Goal: Information Seeking & Learning: Learn about a topic

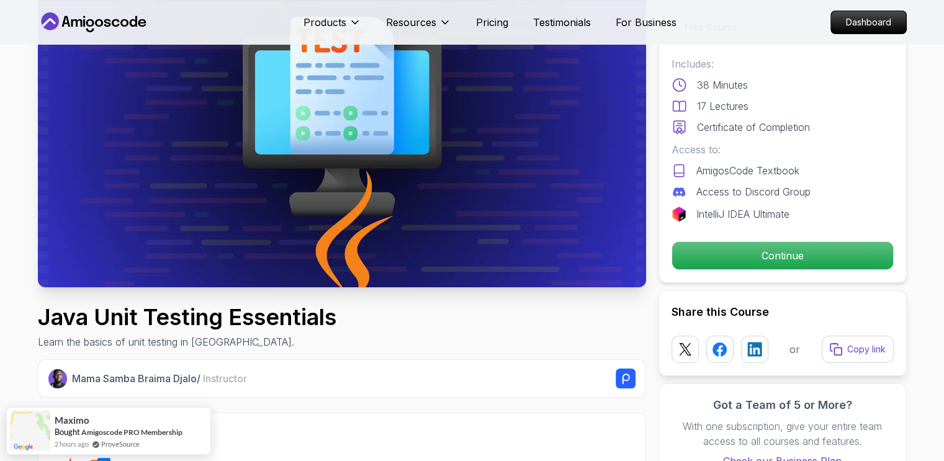
scroll to position [127, 0]
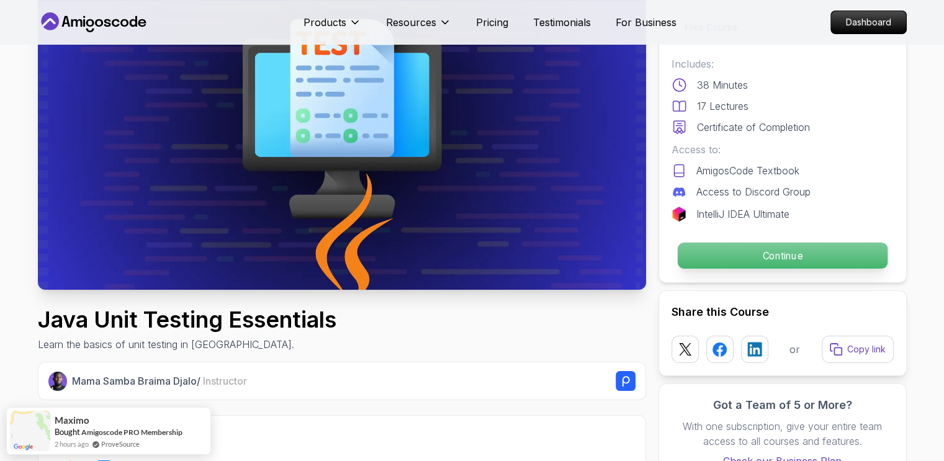
click at [787, 261] on p "Continue" at bounding box center [782, 256] width 210 height 26
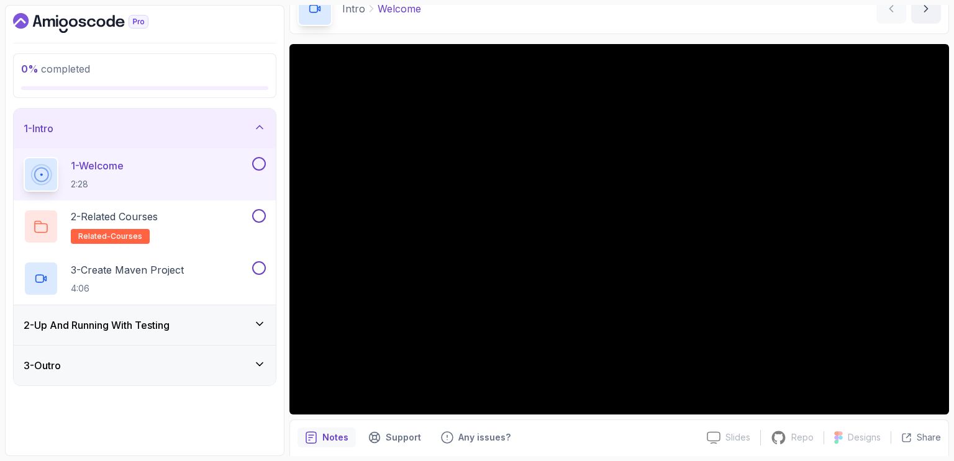
scroll to position [67, 0]
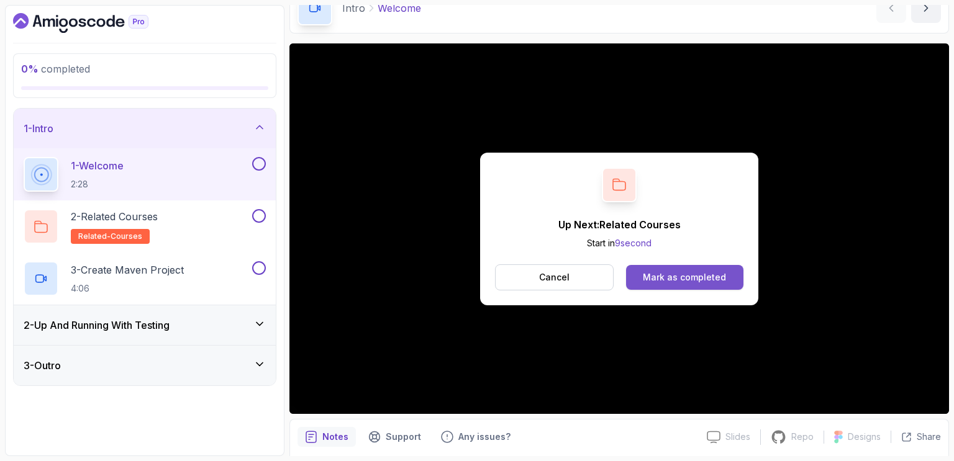
click at [676, 271] on div "Mark as completed" at bounding box center [684, 277] width 83 height 12
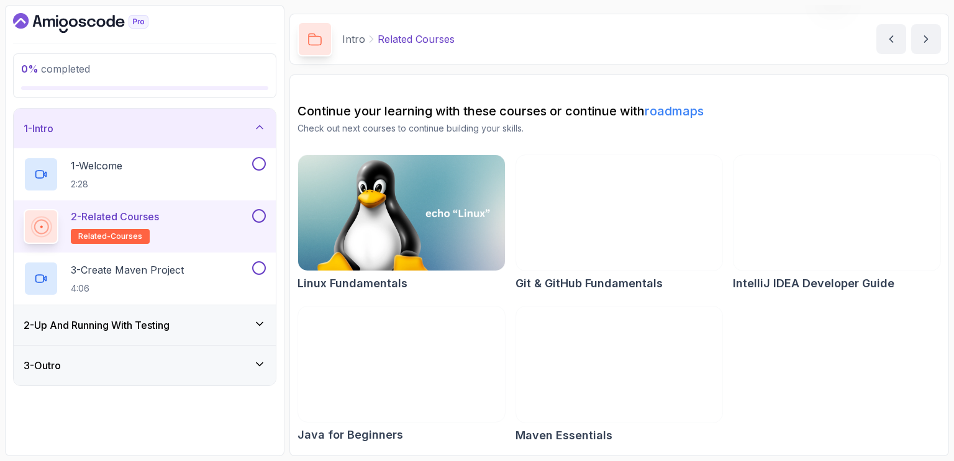
scroll to position [35, 0]
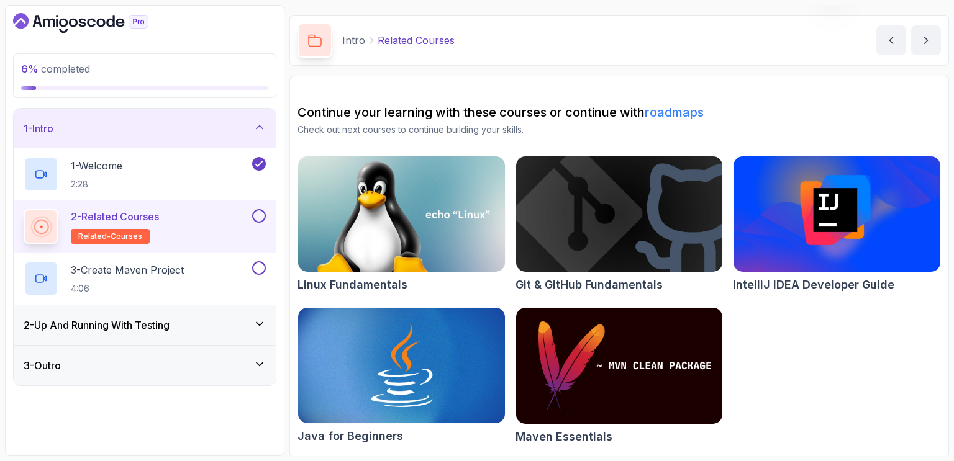
click at [258, 215] on button at bounding box center [259, 216] width 14 height 14
click at [199, 274] on div "3 - Create Maven Project 4:06" at bounding box center [137, 278] width 226 height 35
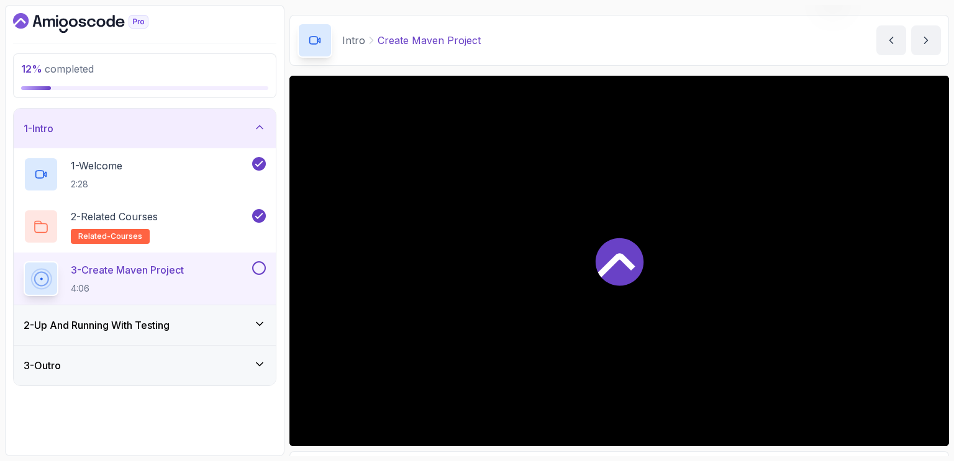
scroll to position [67, 0]
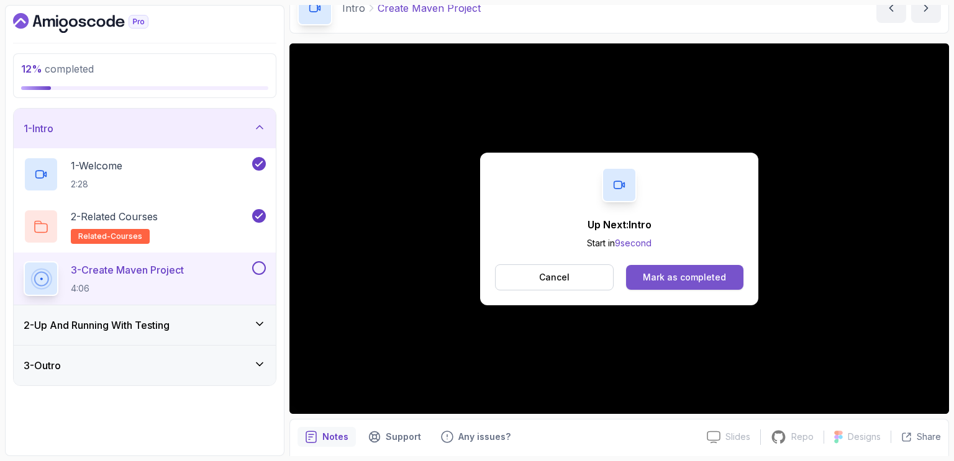
click at [676, 276] on div "Mark as completed" at bounding box center [684, 277] width 83 height 12
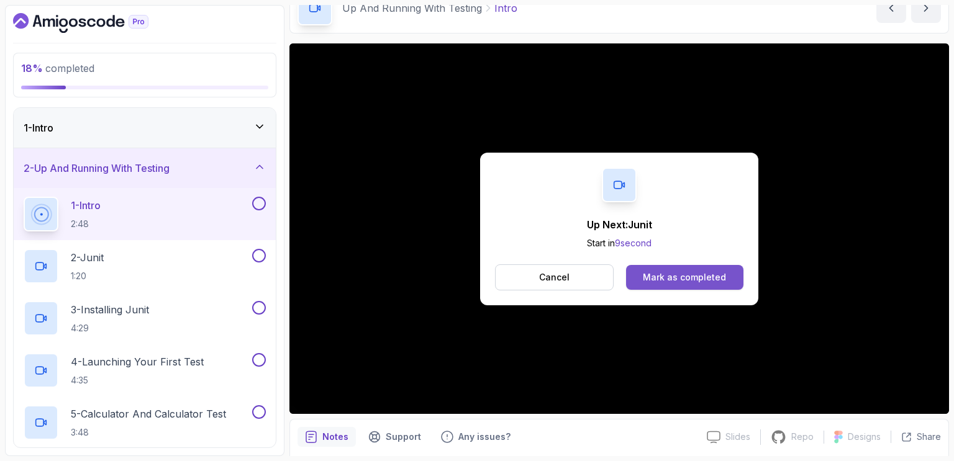
click at [671, 277] on div "Mark as completed" at bounding box center [684, 277] width 83 height 12
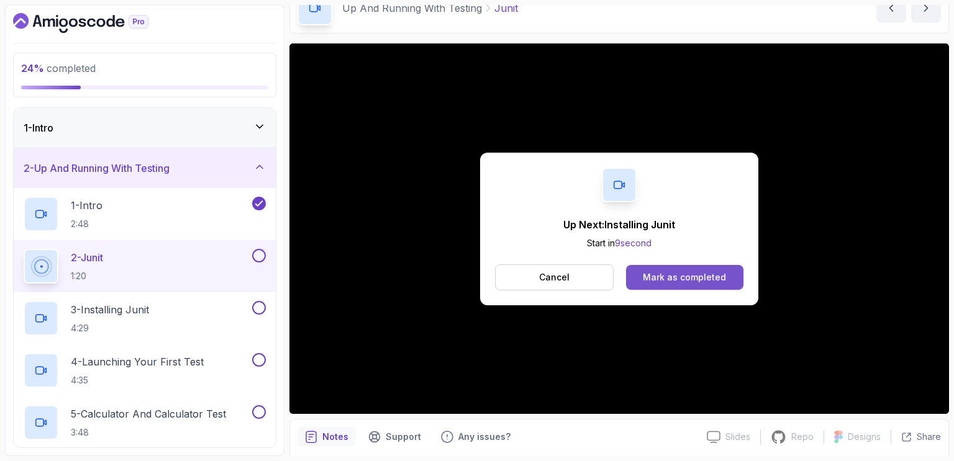
click at [697, 273] on div "Mark as completed" at bounding box center [684, 277] width 83 height 12
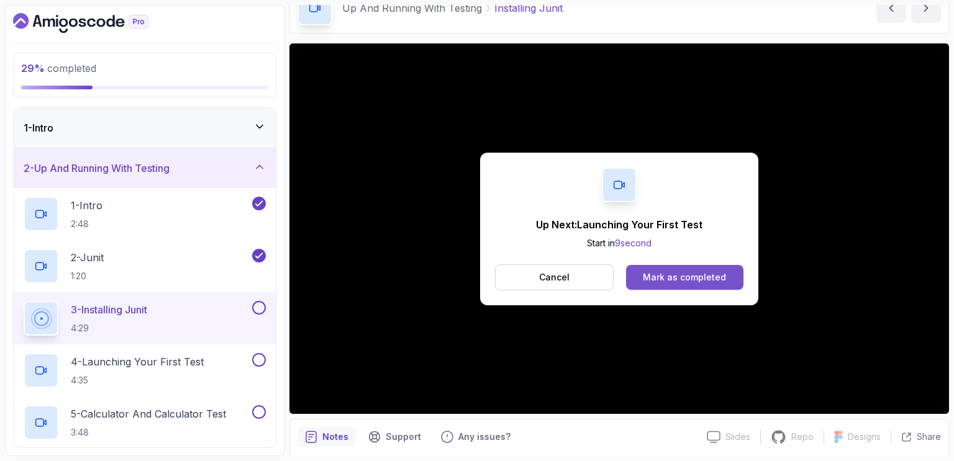
click at [678, 280] on div "Mark as completed" at bounding box center [684, 277] width 83 height 12
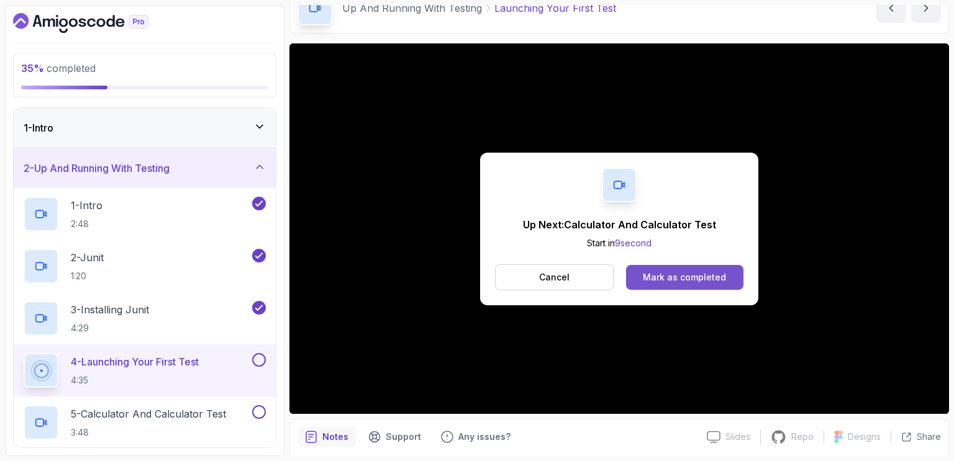
click at [660, 274] on div "Mark as completed" at bounding box center [684, 277] width 83 height 12
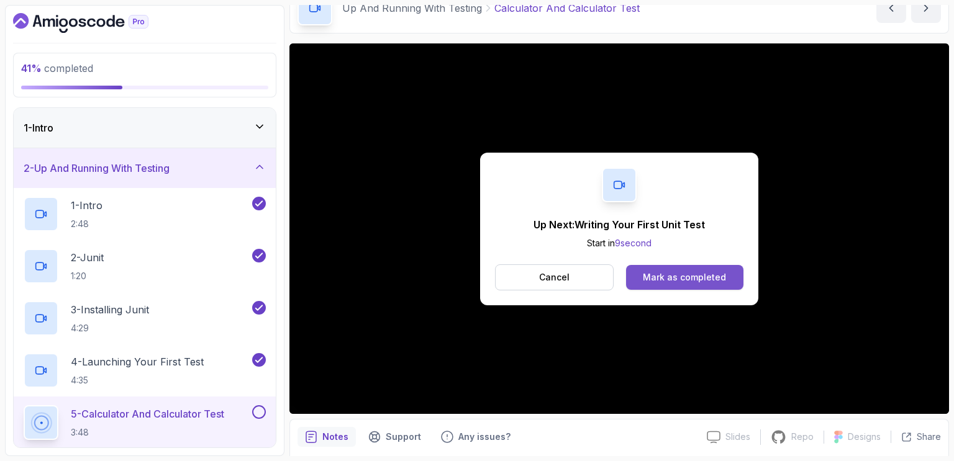
click at [675, 274] on div "Mark as completed" at bounding box center [684, 277] width 83 height 12
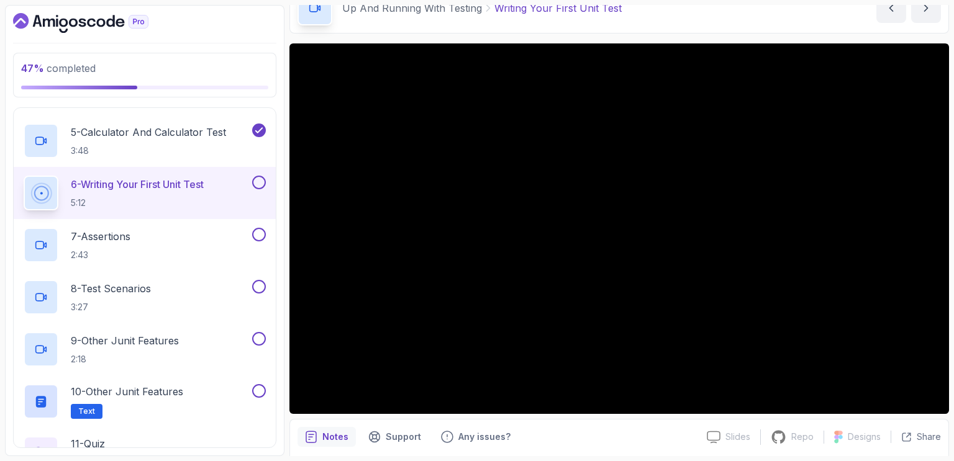
scroll to position [283, 0]
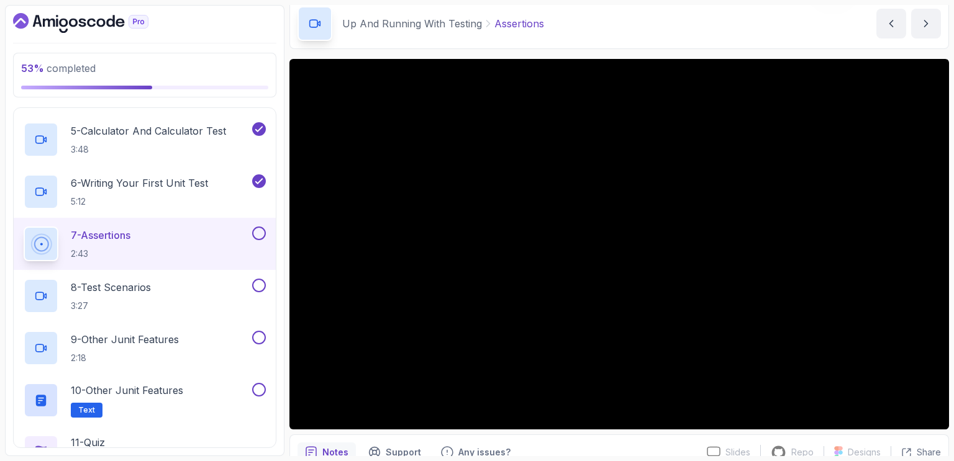
scroll to position [52, 0]
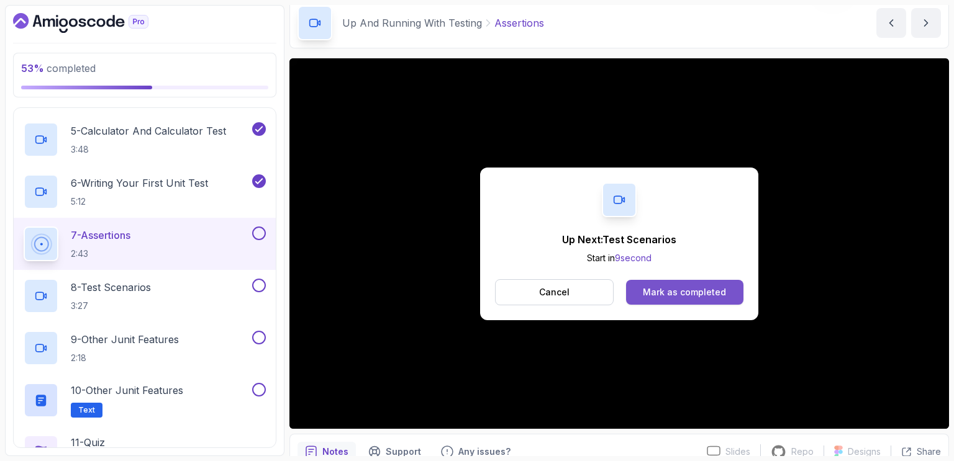
click at [683, 288] on div "Mark as completed" at bounding box center [684, 292] width 83 height 12
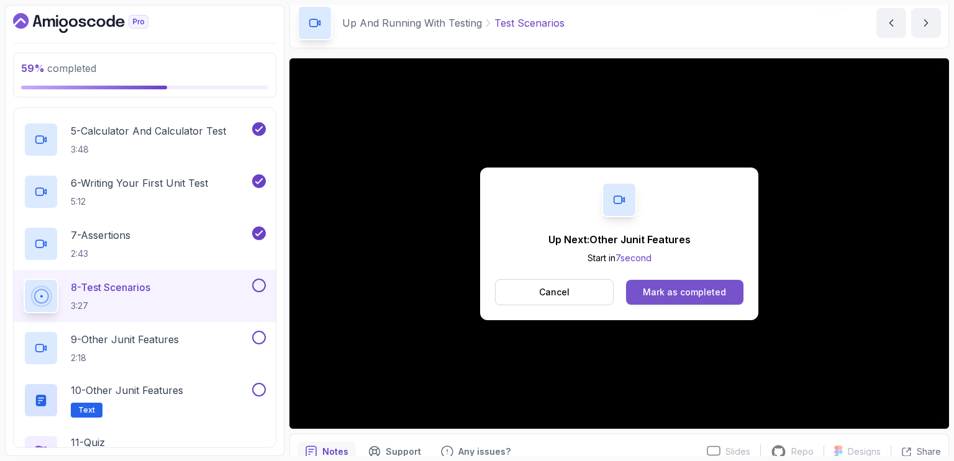
click at [679, 300] on button "Mark as completed" at bounding box center [684, 292] width 117 height 25
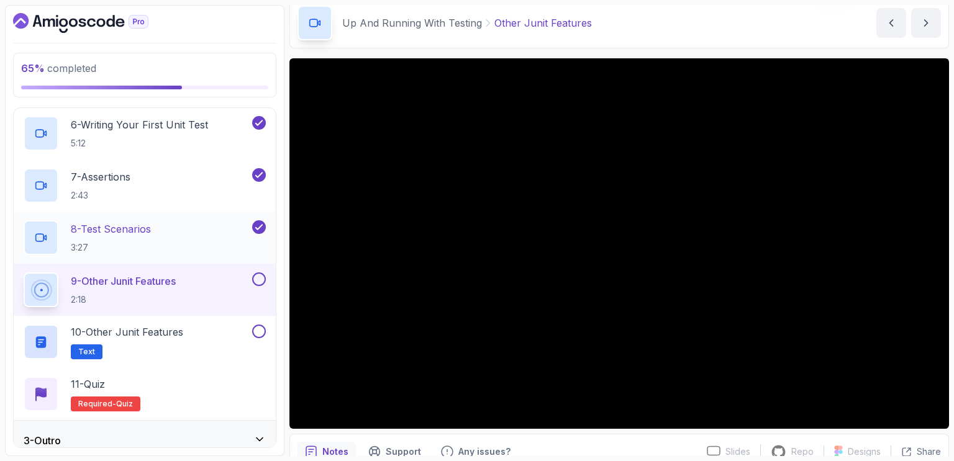
scroll to position [353, 0]
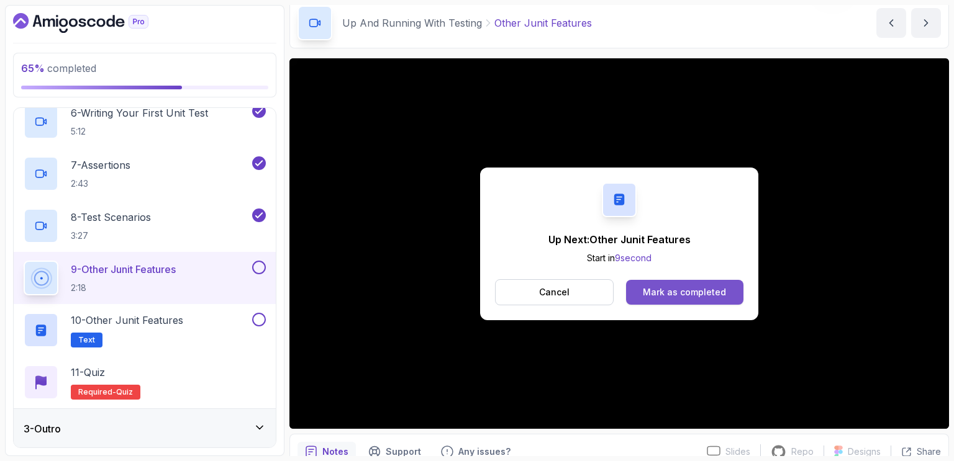
click at [672, 290] on div "Mark as completed" at bounding box center [684, 292] width 83 height 12
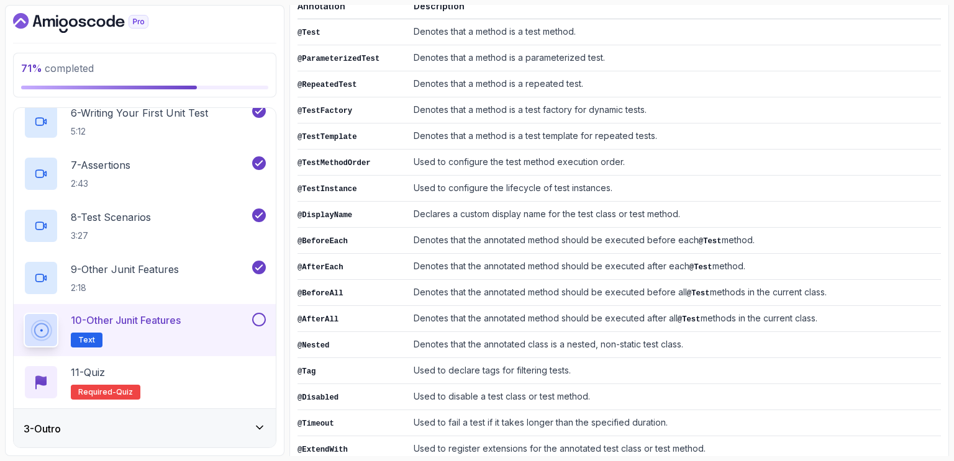
scroll to position [253, 0]
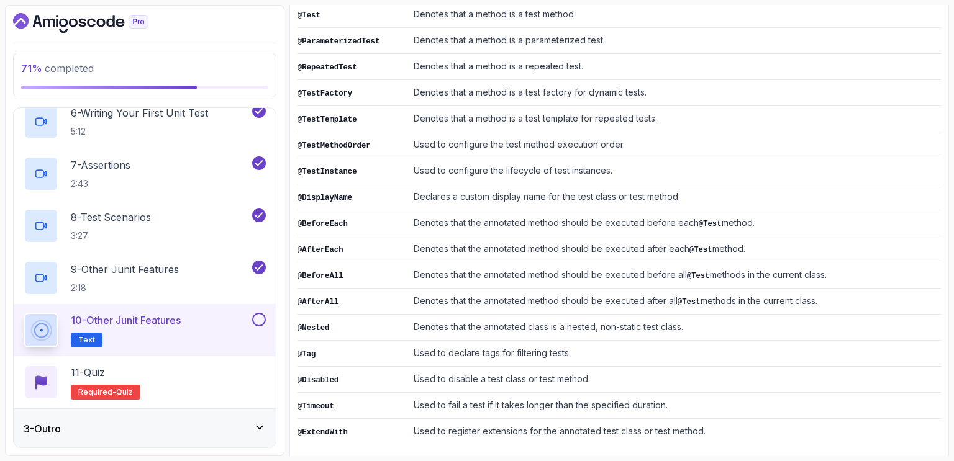
click at [260, 318] on button at bounding box center [259, 320] width 14 height 14
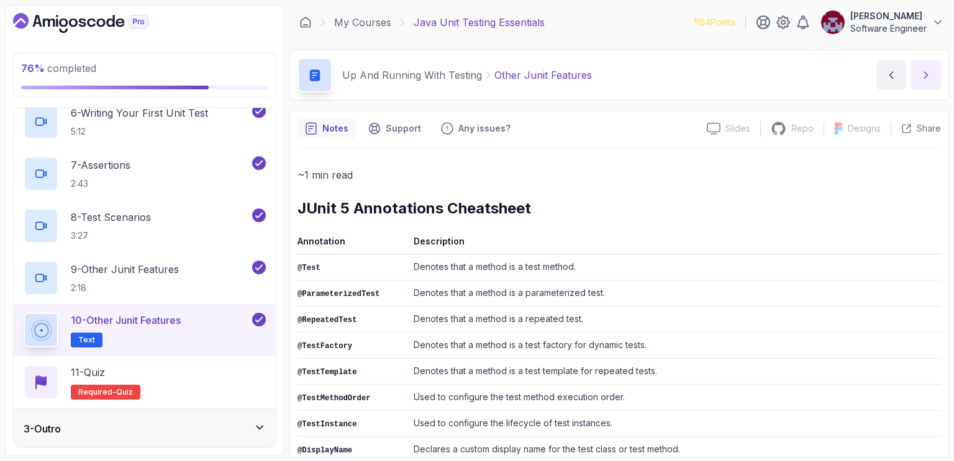
click at [918, 75] on button "next content" at bounding box center [926, 75] width 30 height 30
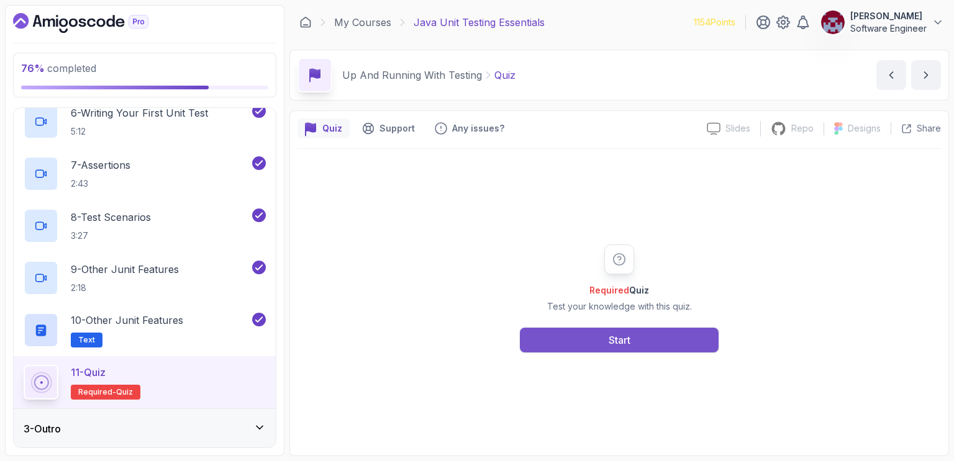
click at [633, 340] on button "Start" at bounding box center [619, 340] width 199 height 25
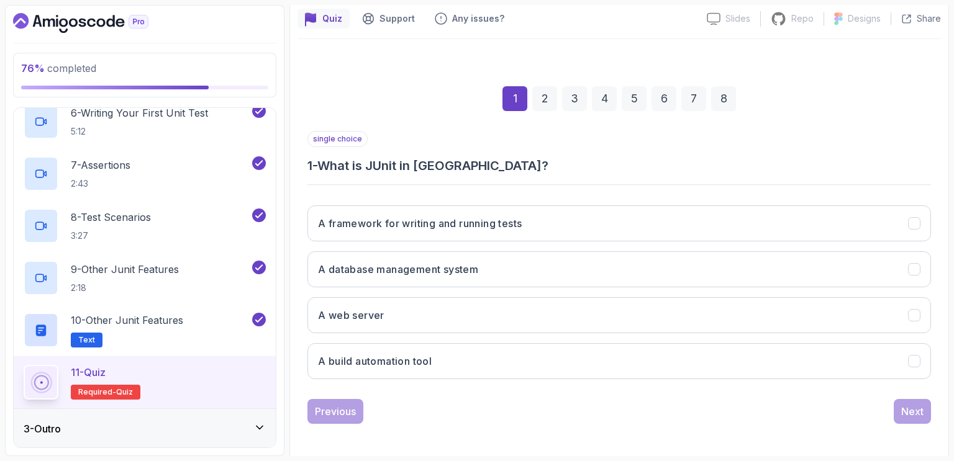
scroll to position [111, 0]
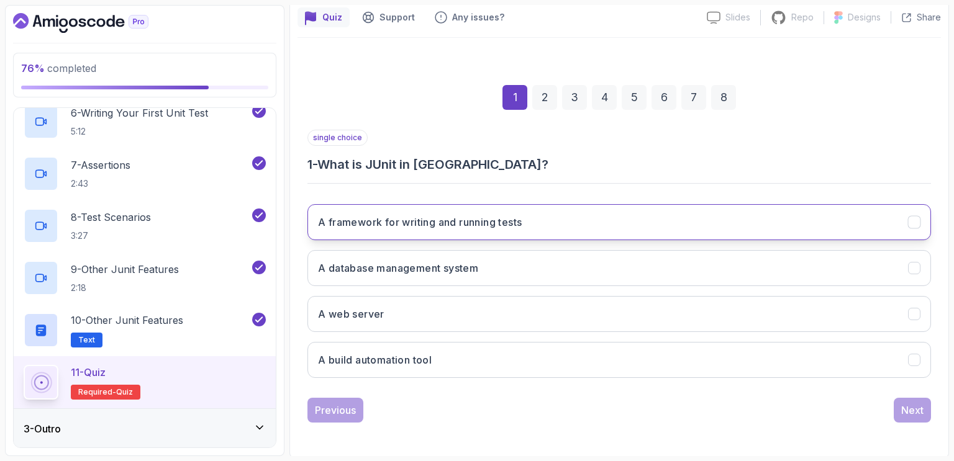
click at [515, 225] on h3 "A framework for writing and running tests" at bounding box center [420, 222] width 204 height 15
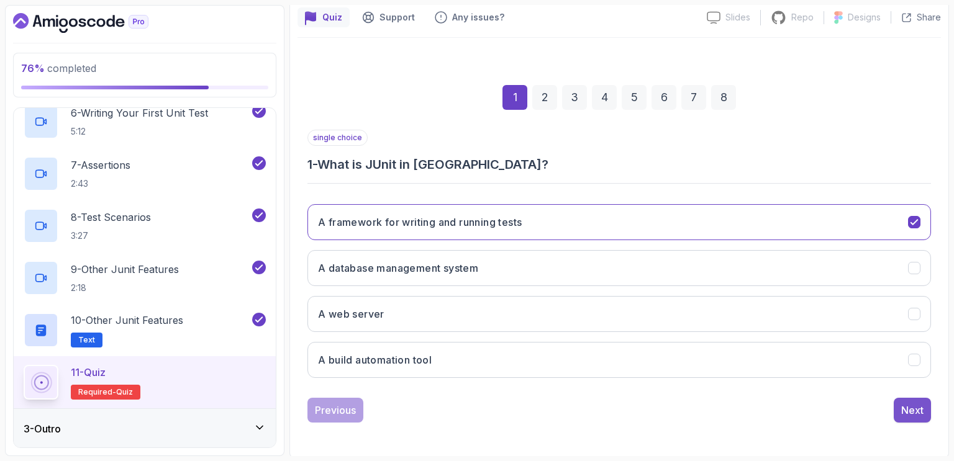
click at [905, 407] on div "Next" at bounding box center [912, 410] width 22 height 15
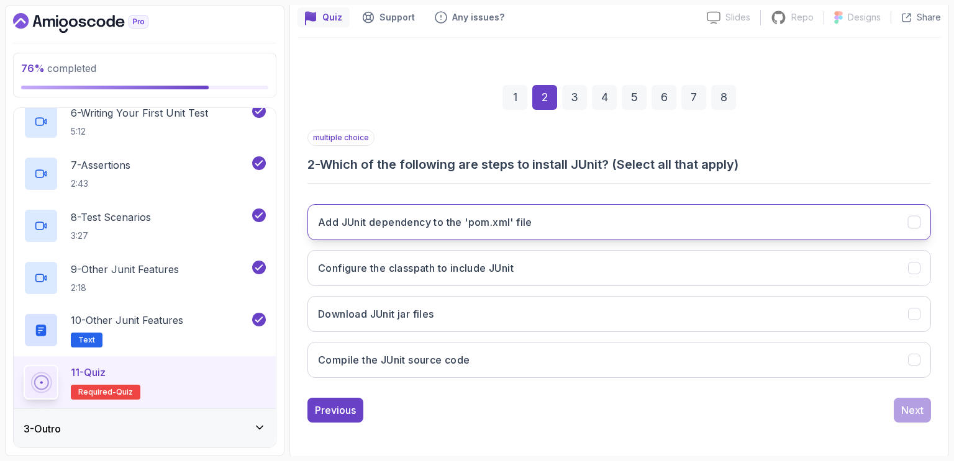
click at [636, 223] on button "Add JUnit dependency to the 'pom.xml' file" at bounding box center [618, 222] width 623 height 36
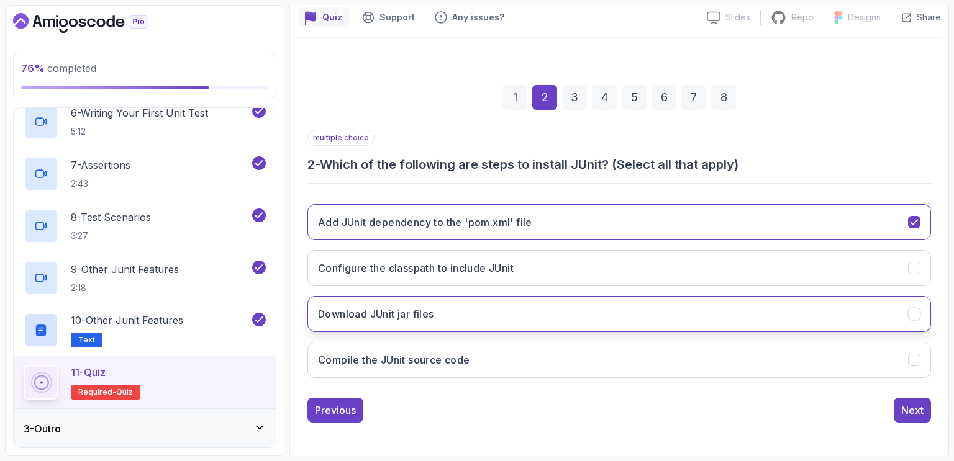
click at [446, 317] on button "Download JUnit jar files" at bounding box center [618, 314] width 623 height 36
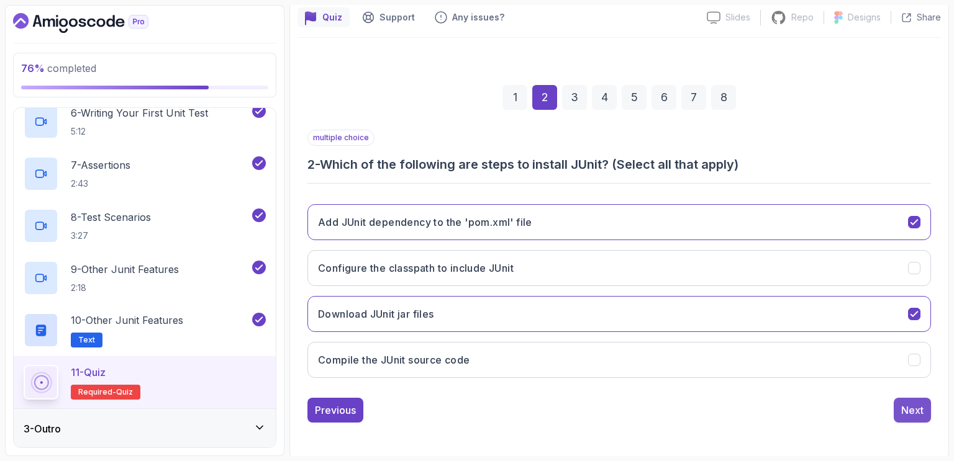
click at [907, 410] on div "Next" at bounding box center [912, 410] width 22 height 15
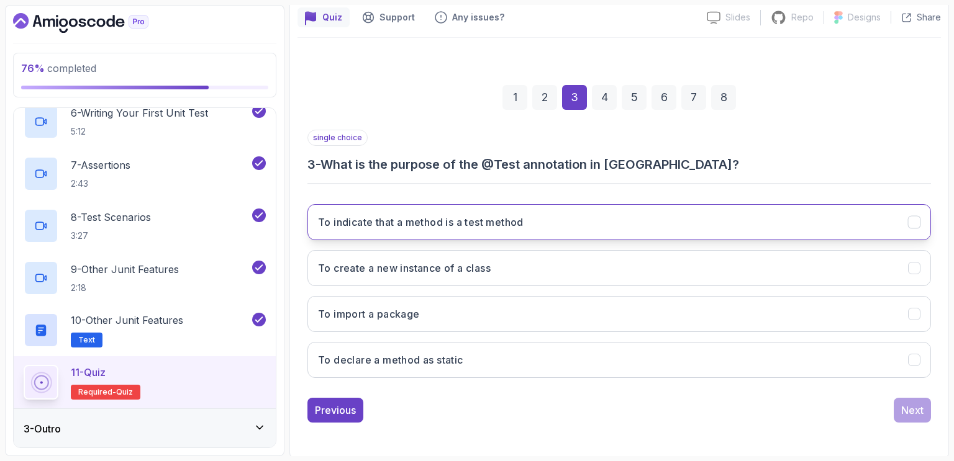
click at [508, 225] on h3 "To indicate that a method is a test method" at bounding box center [421, 222] width 206 height 15
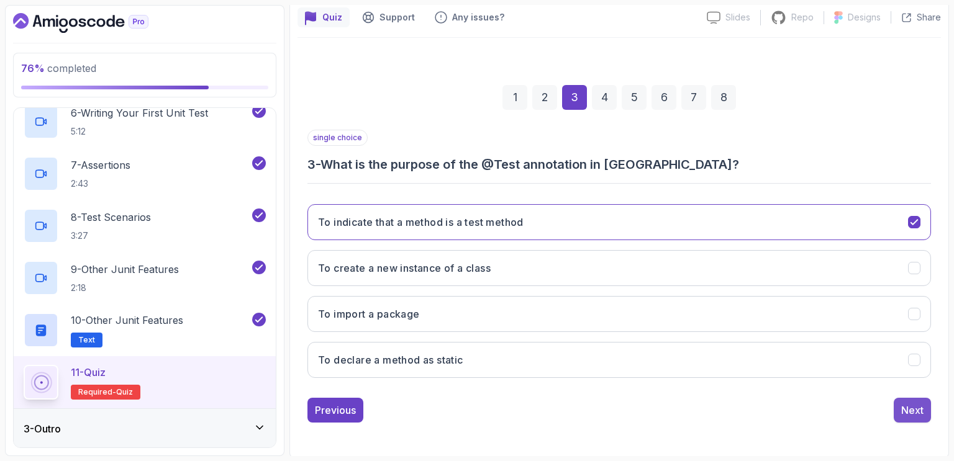
click at [908, 405] on div "Next" at bounding box center [912, 410] width 22 height 15
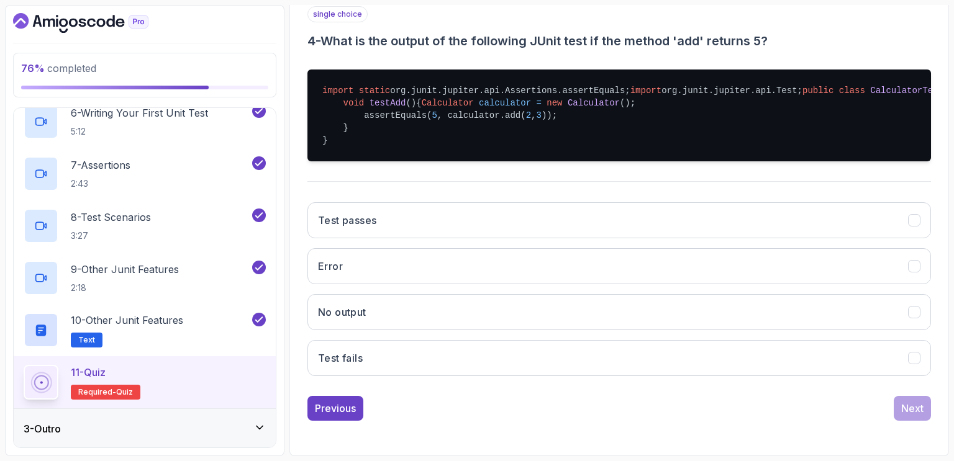
scroll to position [280, 0]
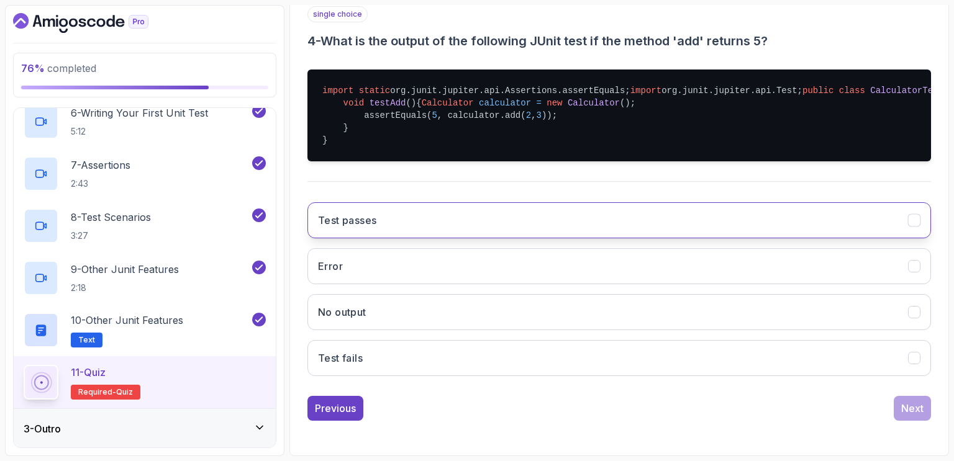
click at [492, 230] on button "Test passes" at bounding box center [618, 220] width 623 height 36
click at [915, 416] on div "Next" at bounding box center [912, 408] width 22 height 15
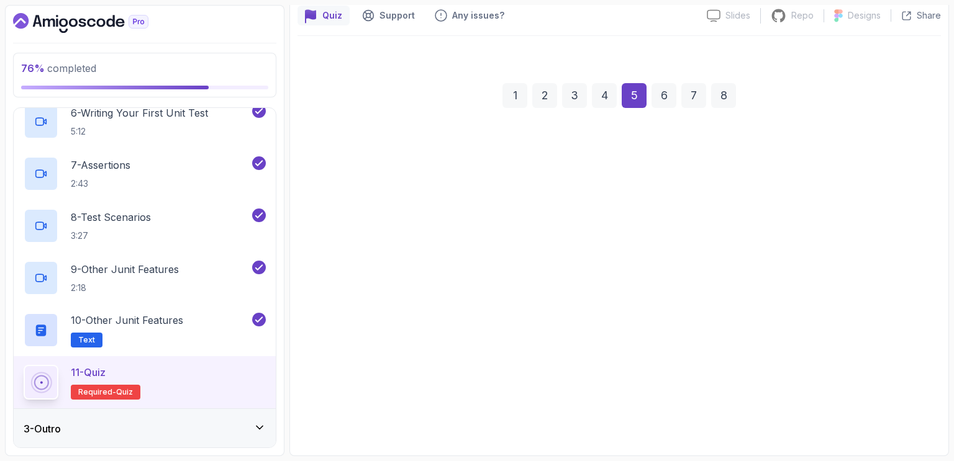
scroll to position [111, 0]
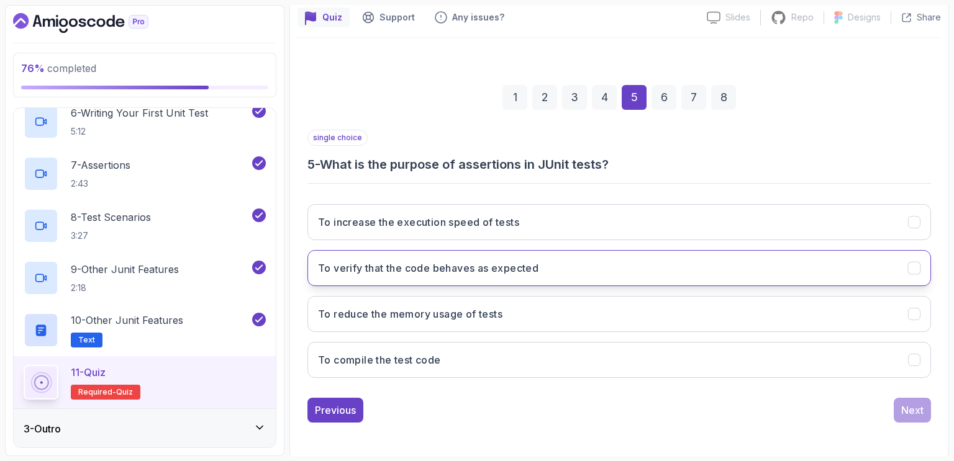
click at [549, 266] on button "To verify that the code behaves as expected" at bounding box center [618, 268] width 623 height 36
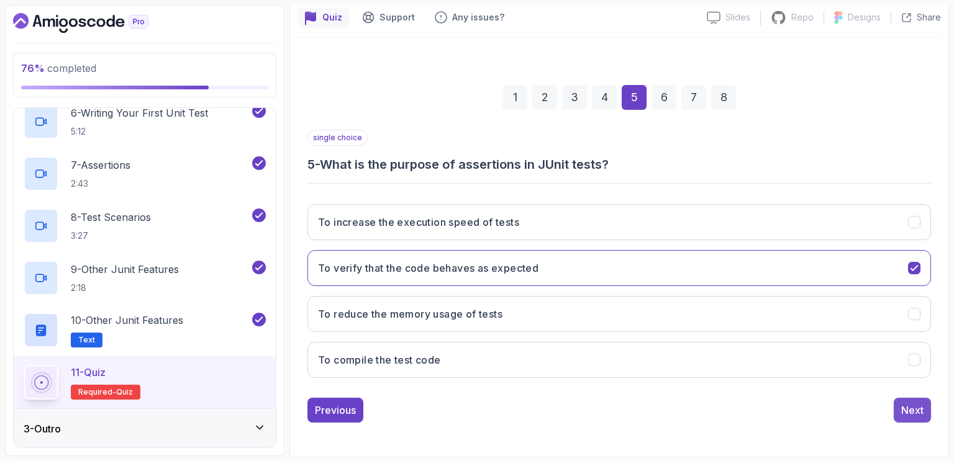
click at [914, 409] on div "Next" at bounding box center [912, 410] width 22 height 15
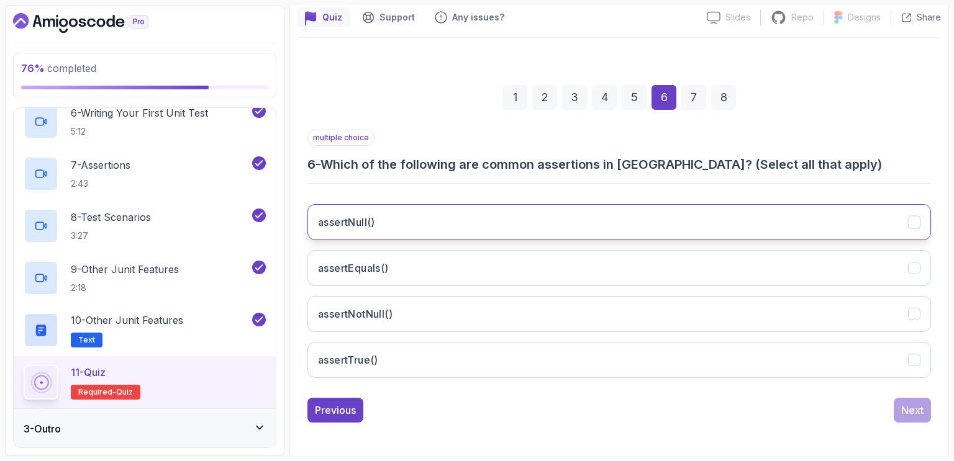
click at [379, 225] on button "assertNull()" at bounding box center [618, 222] width 623 height 36
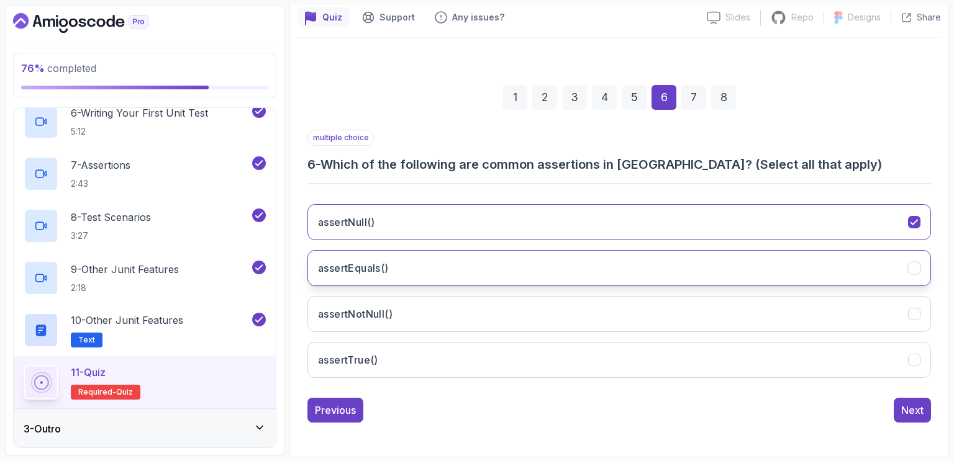
click at [368, 273] on h3 "assertEquals()" at bounding box center [353, 268] width 71 height 15
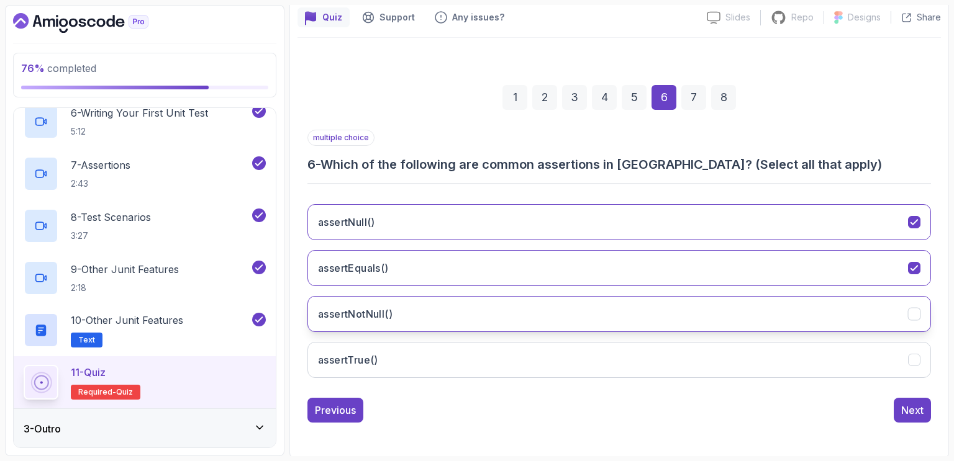
click at [363, 312] on h3 "assertNotNull()" at bounding box center [355, 314] width 75 height 15
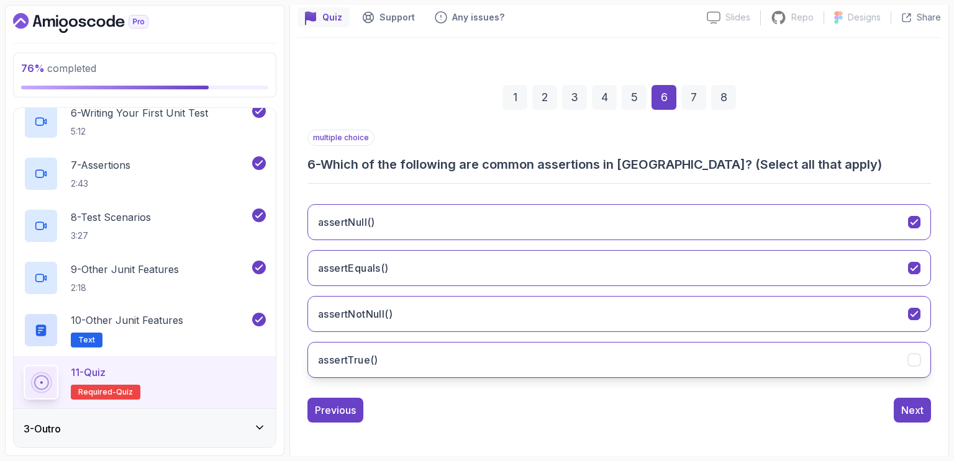
click at [382, 351] on button "assertTrue()" at bounding box center [618, 360] width 623 height 36
click at [910, 413] on div "Next" at bounding box center [912, 410] width 22 height 15
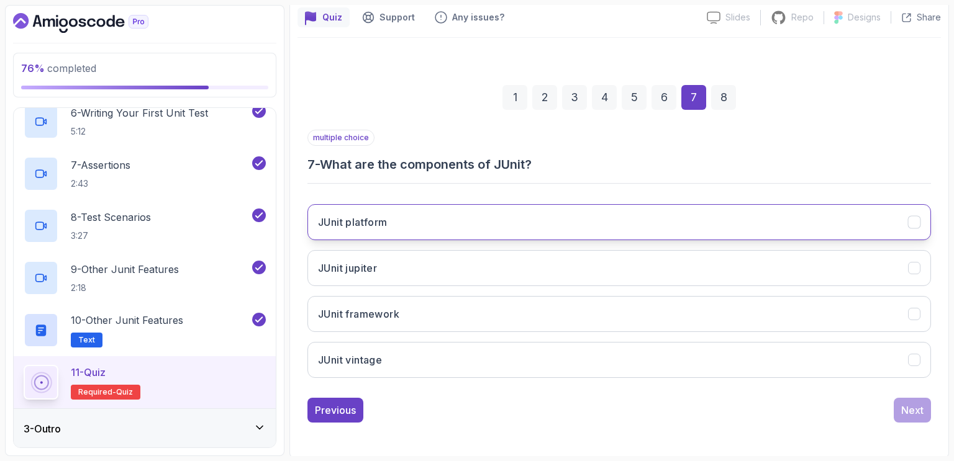
click at [418, 223] on button "JUnit platform" at bounding box center [618, 222] width 623 height 36
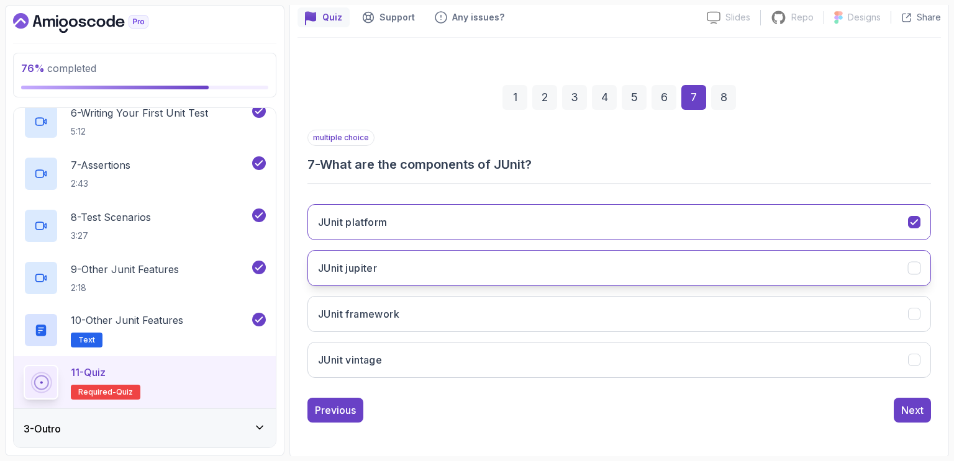
click at [386, 259] on button "JUnit jupiter" at bounding box center [618, 268] width 623 height 36
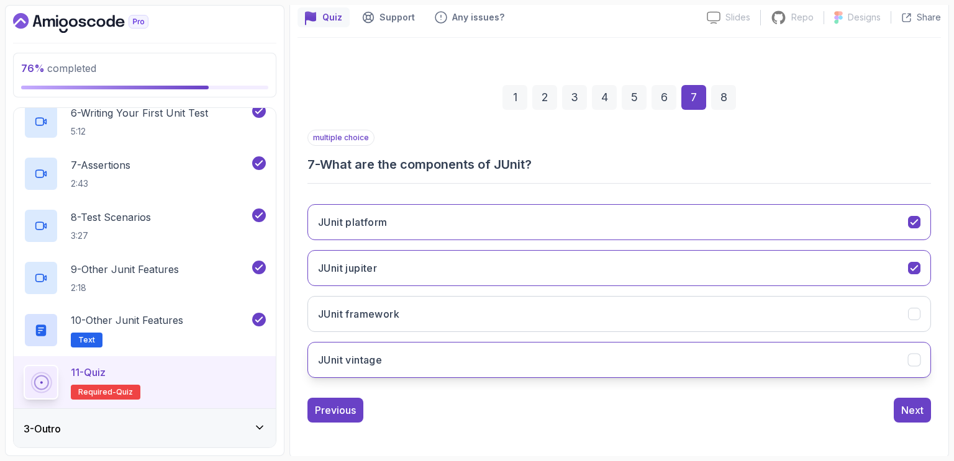
click at [376, 356] on h3 "JUnit vintage" at bounding box center [350, 360] width 64 height 15
click at [912, 409] on div "Next" at bounding box center [912, 410] width 22 height 15
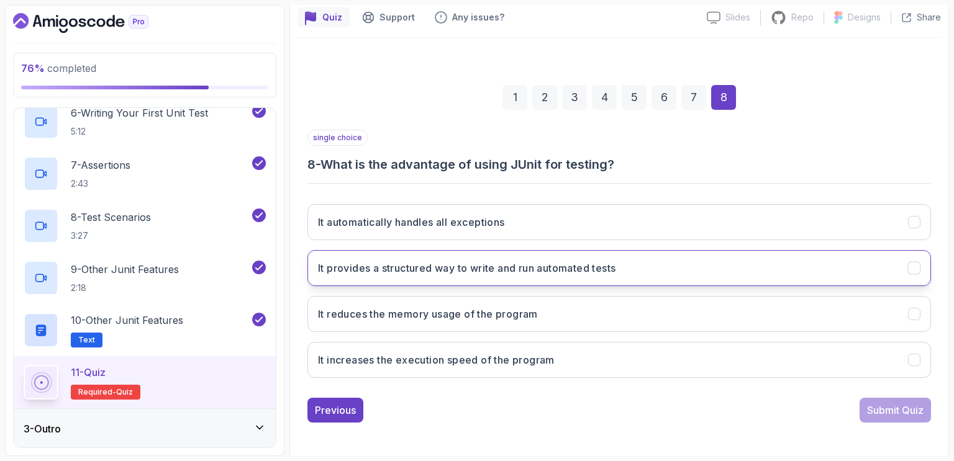
click at [549, 269] on h3 "It provides a structured way to write and run automated tests" at bounding box center [466, 268] width 297 height 15
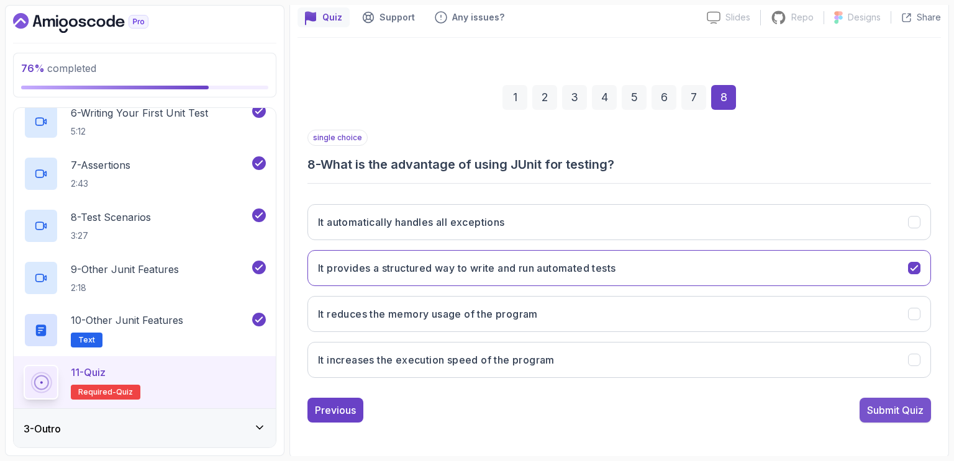
click at [897, 407] on div "Submit Quiz" at bounding box center [895, 410] width 57 height 15
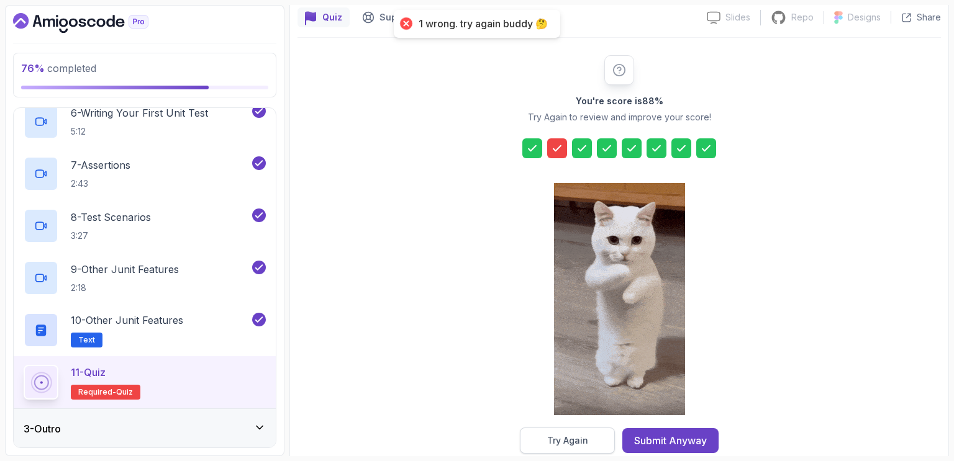
click at [577, 440] on div "Try Again" at bounding box center [567, 441] width 41 height 12
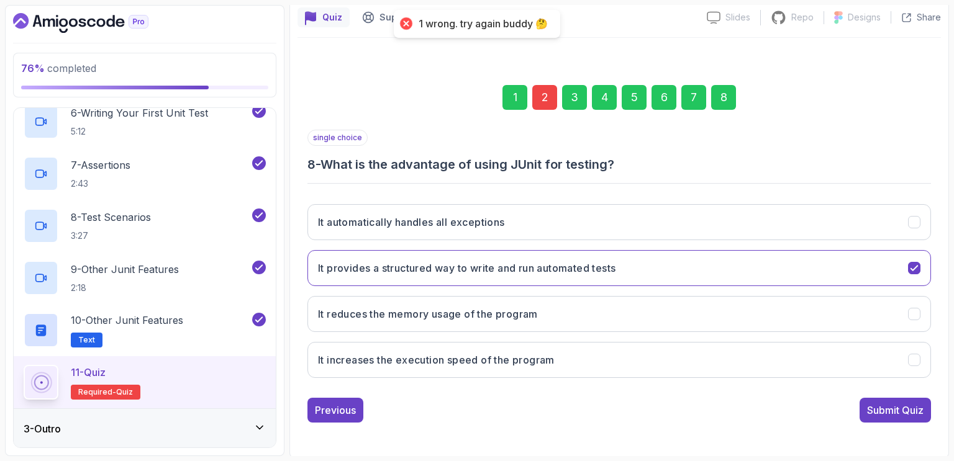
click at [546, 94] on div "2" at bounding box center [544, 97] width 25 height 25
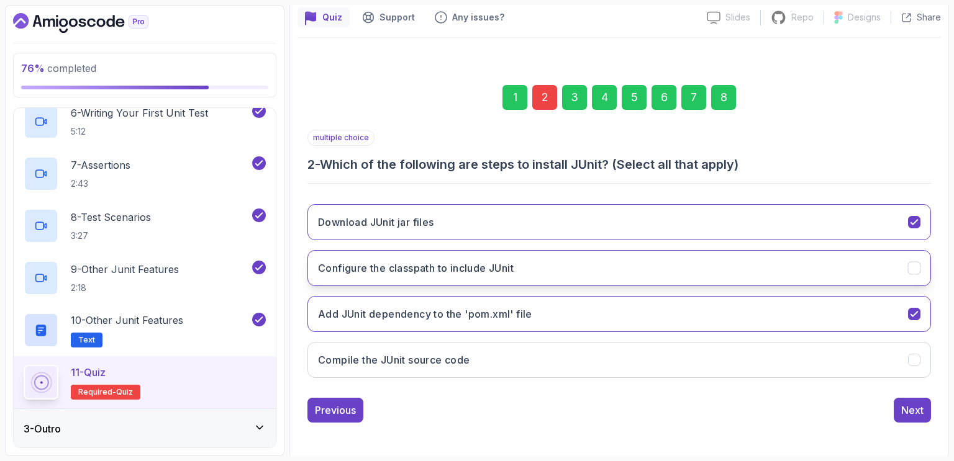
click at [916, 268] on icon "Configure the classpath to include JUnit" at bounding box center [914, 269] width 12 height 12
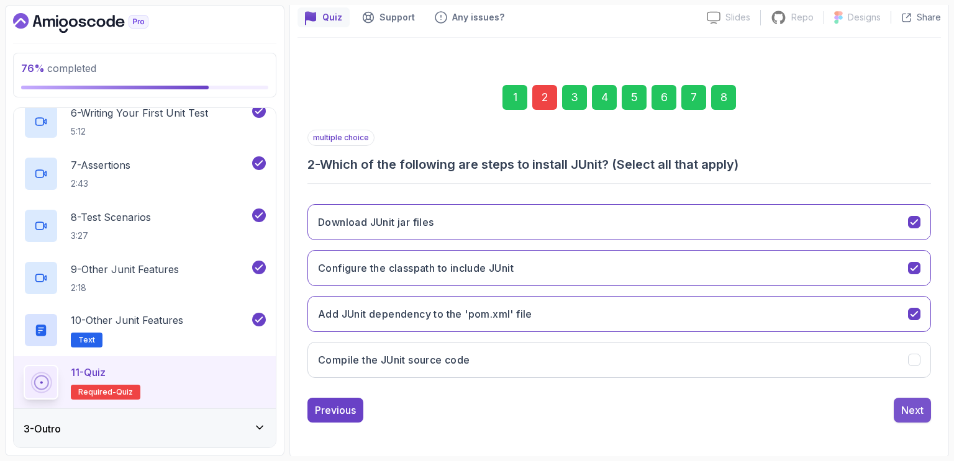
click at [913, 412] on div "Next" at bounding box center [912, 410] width 22 height 15
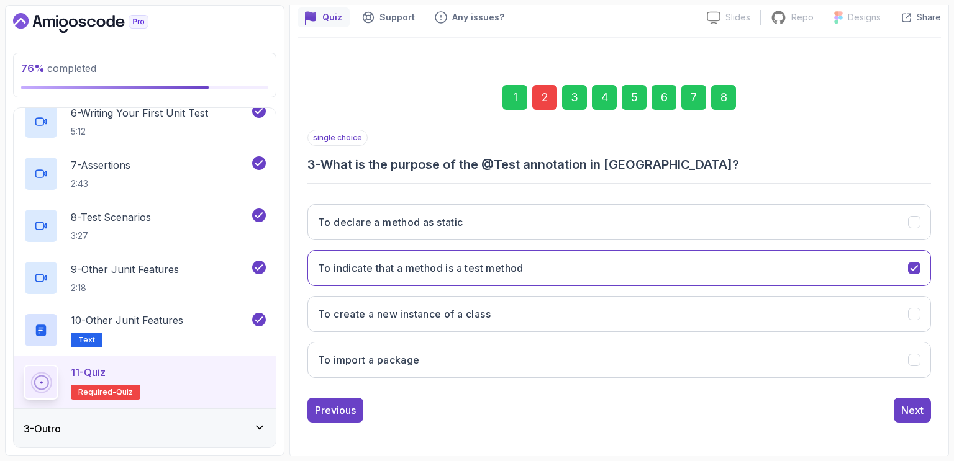
click at [723, 93] on div "8" at bounding box center [723, 97] width 25 height 25
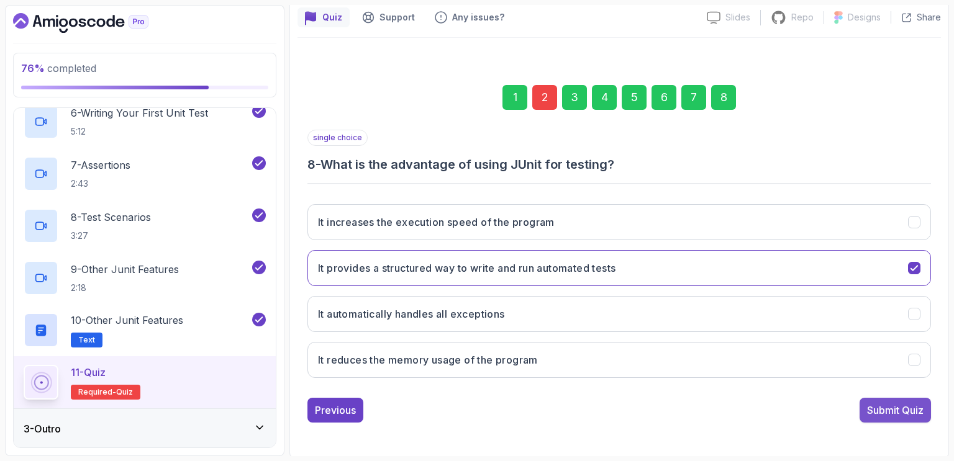
click at [898, 409] on div "Submit Quiz" at bounding box center [895, 410] width 57 height 15
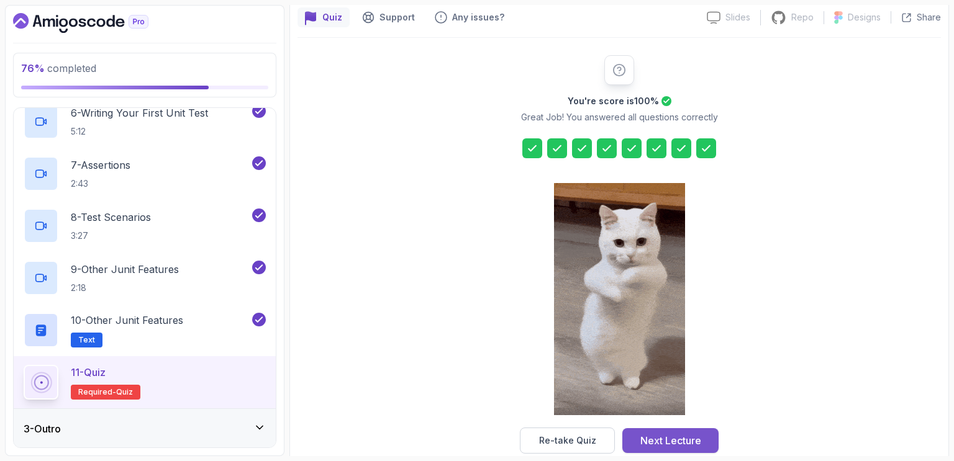
click at [673, 439] on div "Next Lecture" at bounding box center [670, 440] width 61 height 15
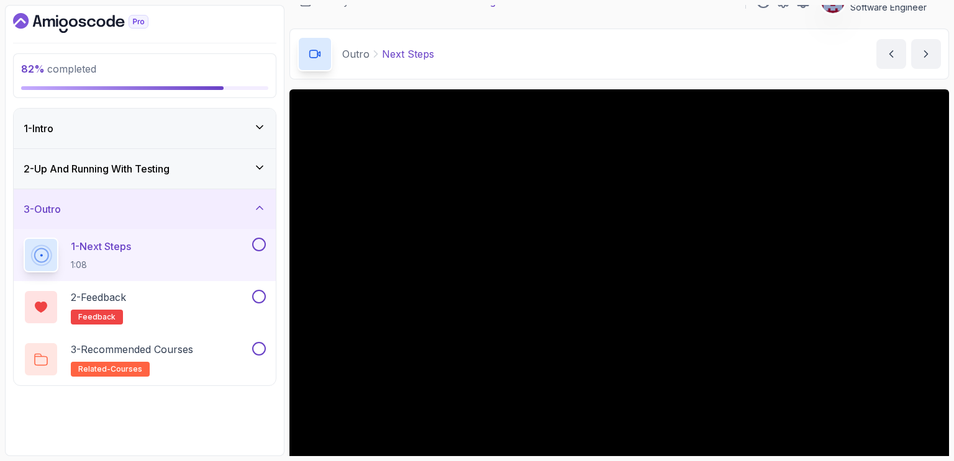
scroll to position [22, 0]
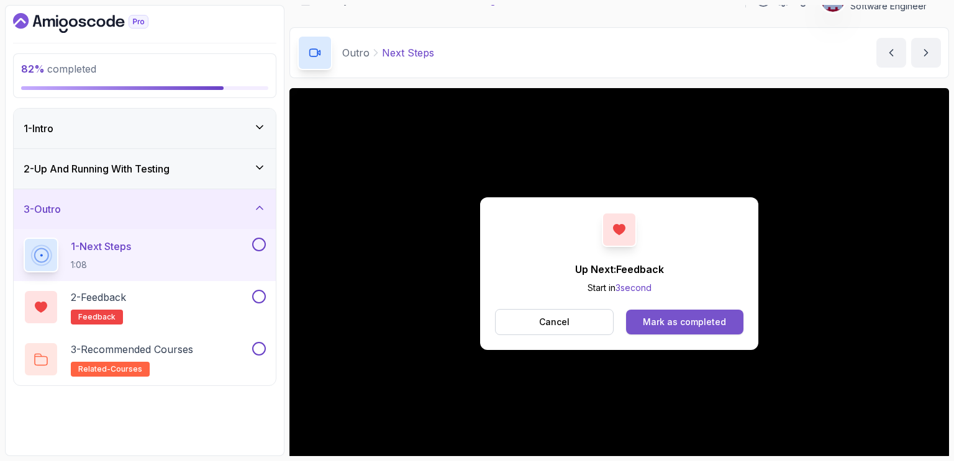
click at [698, 316] on div "Mark as completed" at bounding box center [684, 322] width 83 height 12
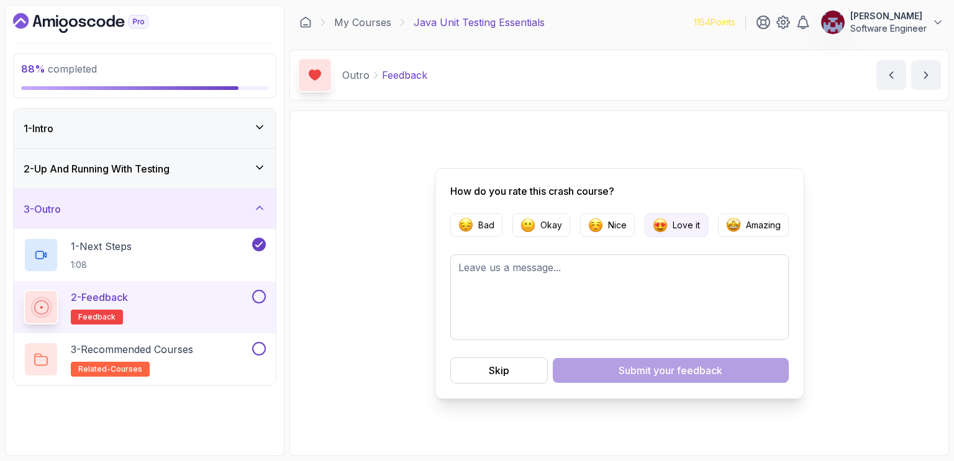
click at [672, 227] on p "Love it" at bounding box center [685, 225] width 27 height 12
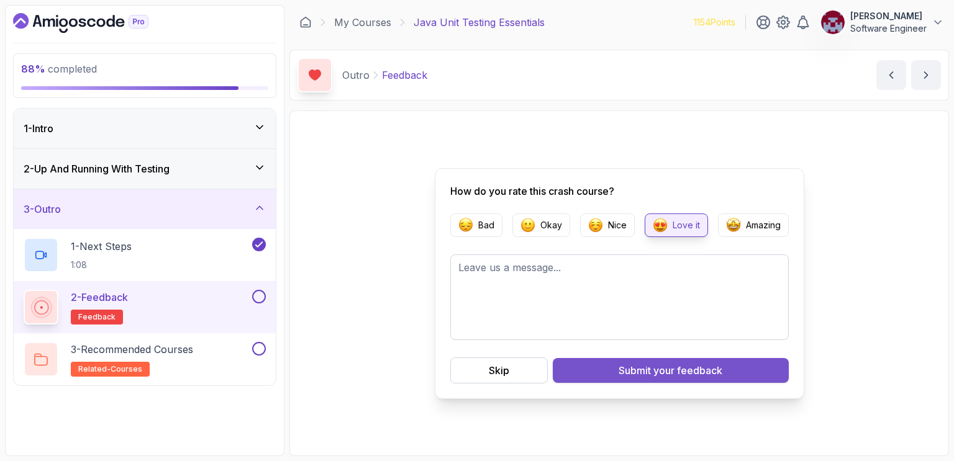
click at [637, 371] on div "Submit your feedback" at bounding box center [670, 370] width 104 height 15
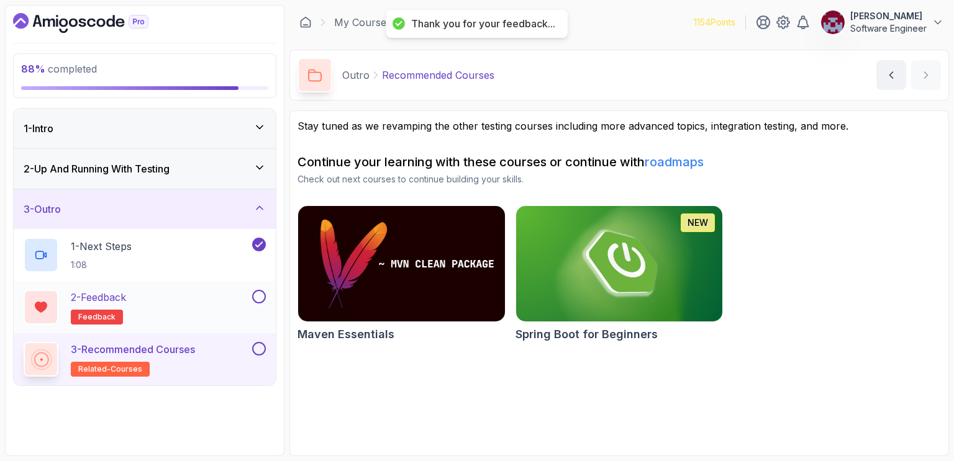
click at [260, 299] on button at bounding box center [259, 297] width 14 height 14
click at [260, 350] on button at bounding box center [259, 349] width 14 height 14
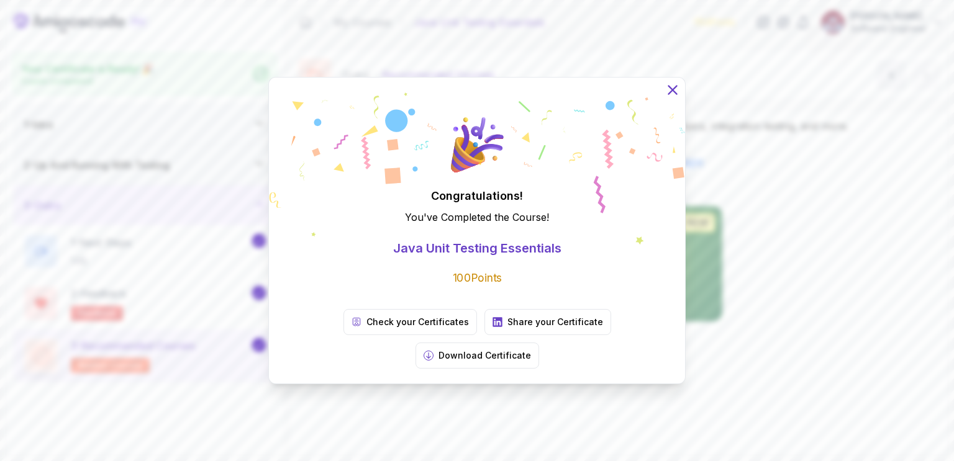
click at [676, 98] on icon at bounding box center [672, 90] width 16 height 16
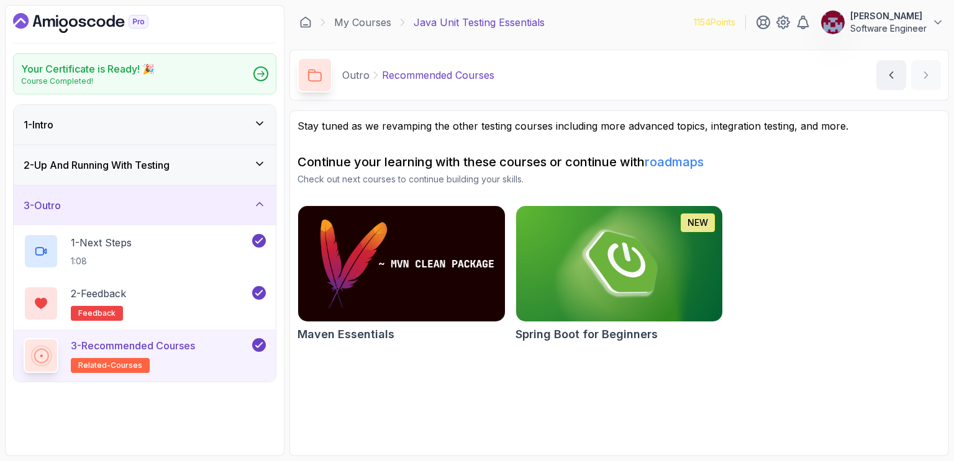
click at [105, 20] on icon "Dashboard" at bounding box center [80, 23] width 135 height 20
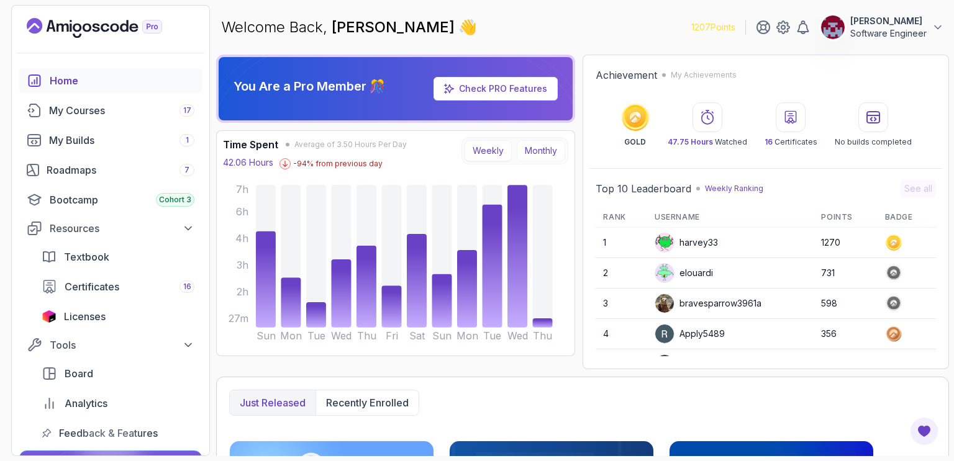
click at [542, 146] on button "Monthly" at bounding box center [541, 150] width 48 height 21
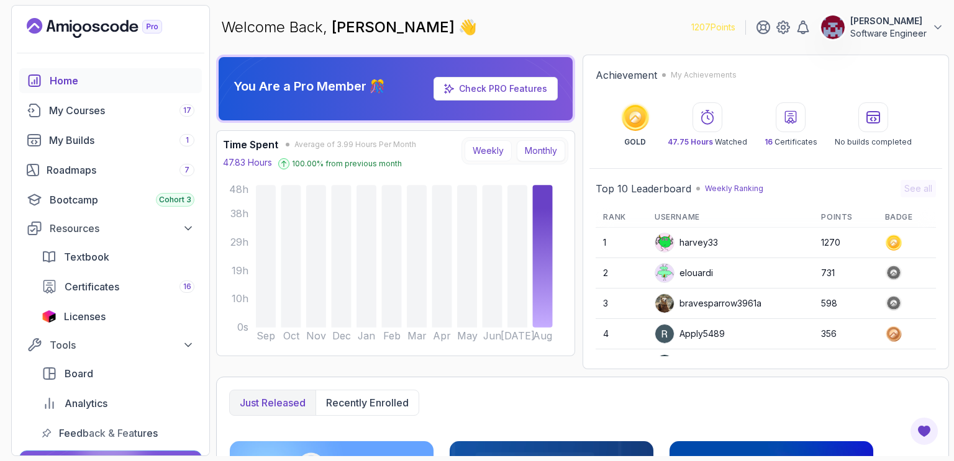
click at [487, 148] on button "Weekly" at bounding box center [487, 150] width 47 height 21
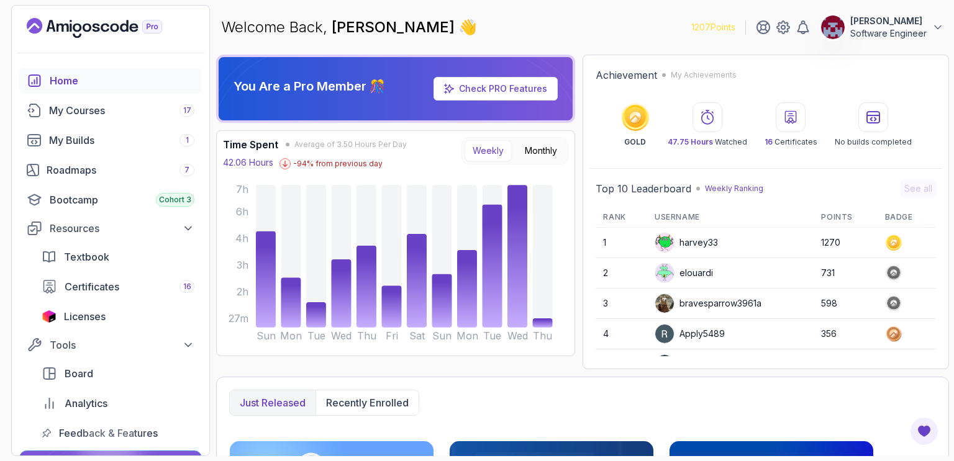
click at [423, 173] on div "Time Spent Average of 3.50 Hours Per Day 42.06 Hours -94 % from previous day We…" at bounding box center [395, 243] width 345 height 212
click at [98, 169] on div "Roadmaps 7" at bounding box center [121, 170] width 148 height 15
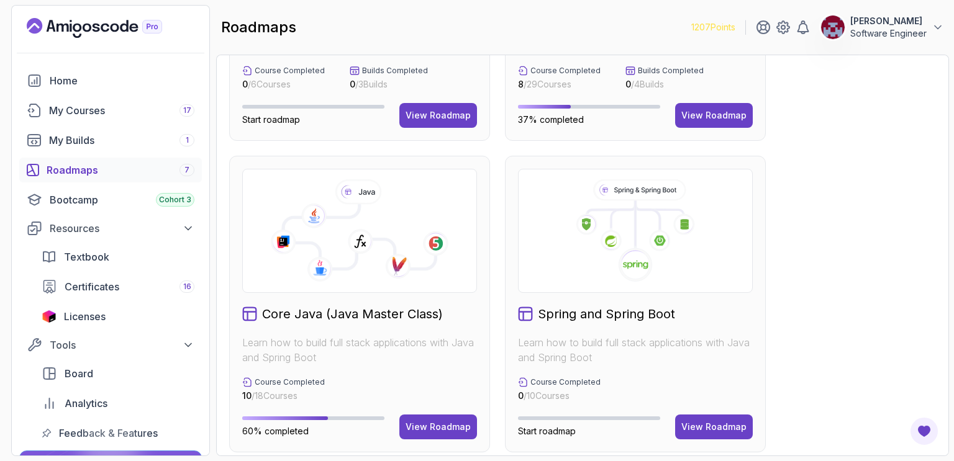
scroll to position [350, 0]
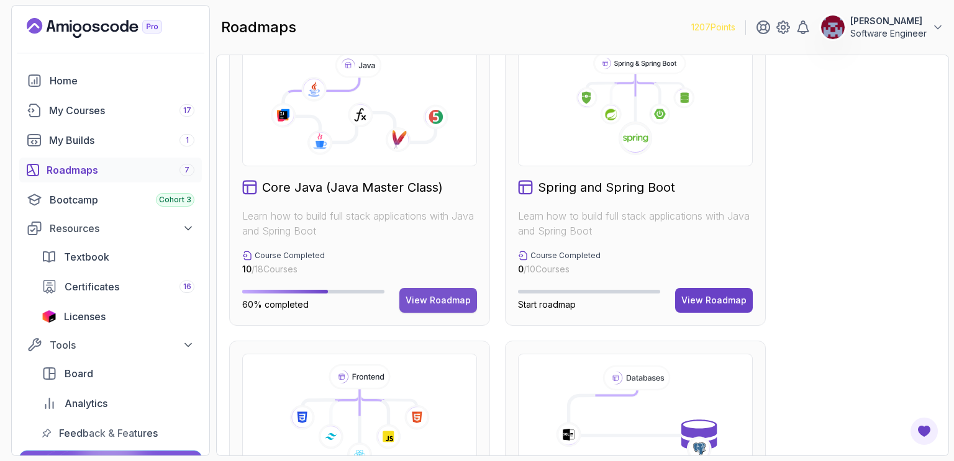
click at [447, 296] on div "View Roadmap" at bounding box center [437, 300] width 65 height 12
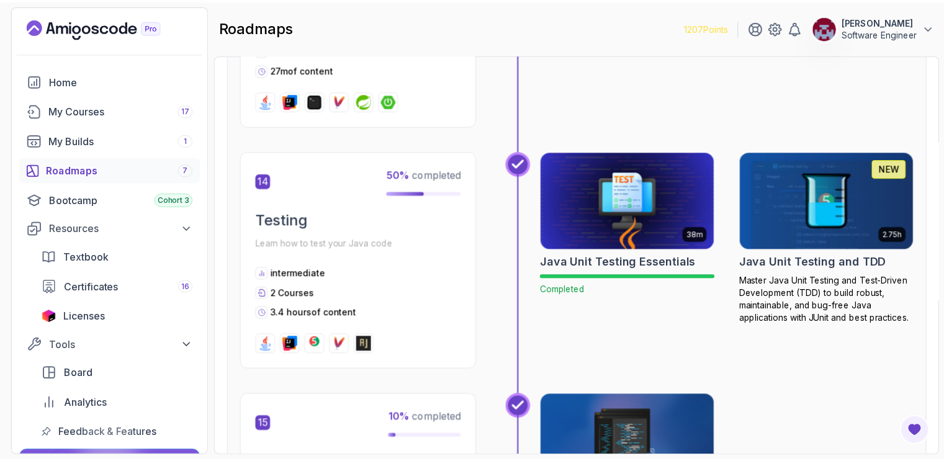
scroll to position [3576, 0]
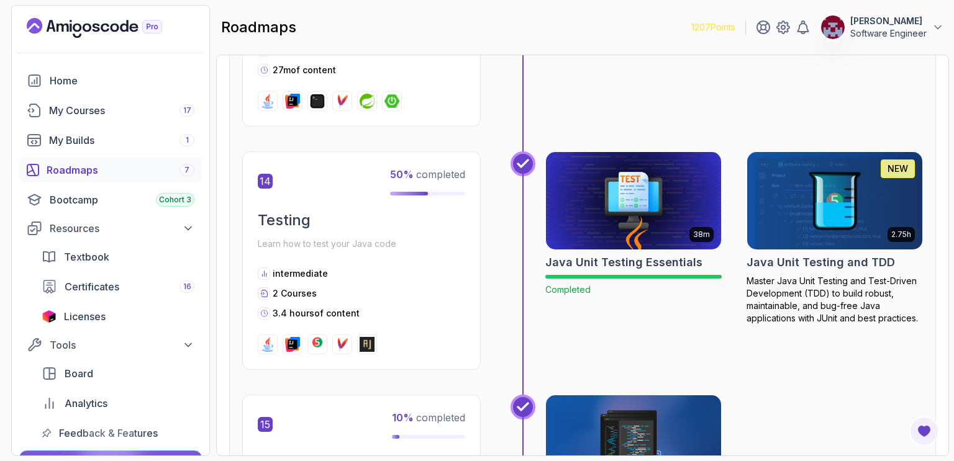
click at [821, 185] on img at bounding box center [835, 201] width 184 height 103
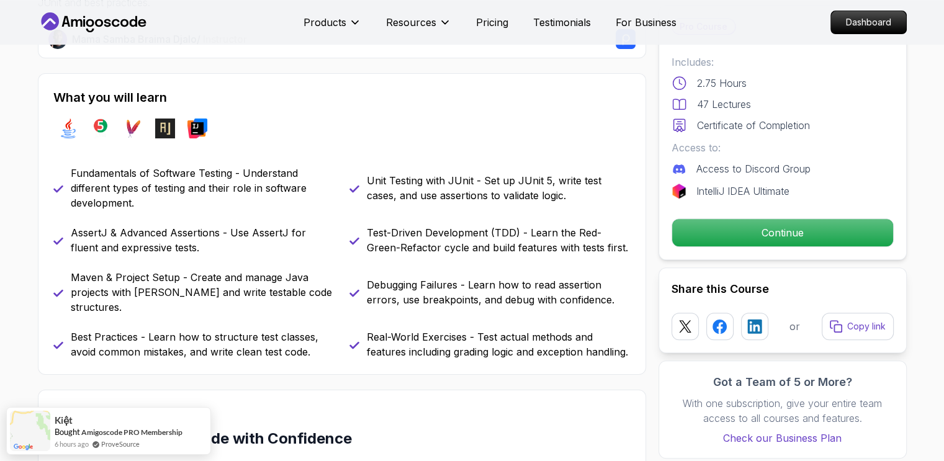
scroll to position [484, 0]
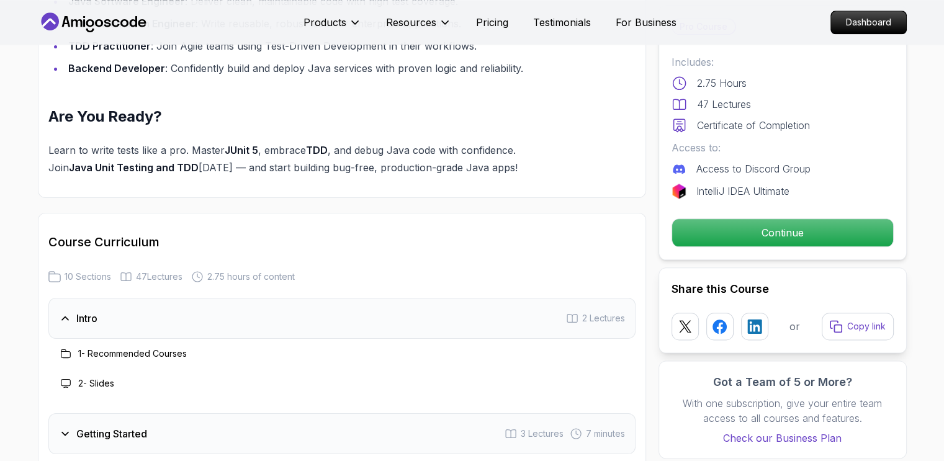
scroll to position [1447, 0]
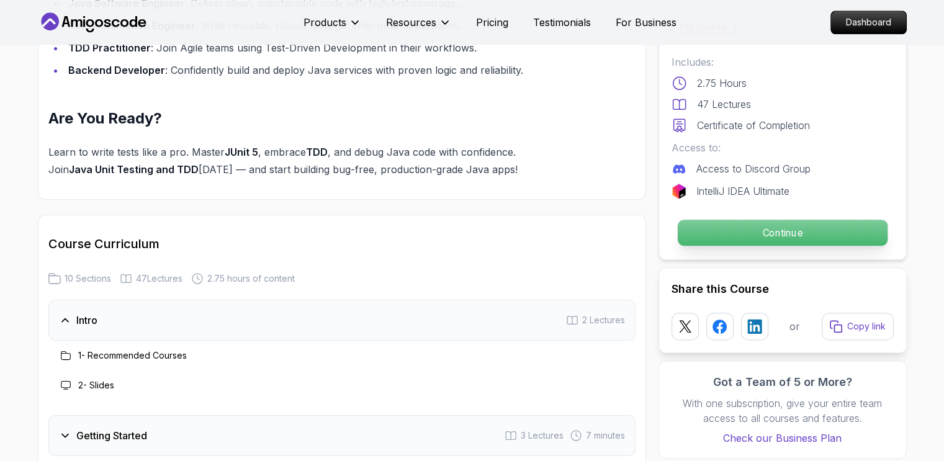
click at [745, 237] on p "Continue" at bounding box center [782, 233] width 210 height 26
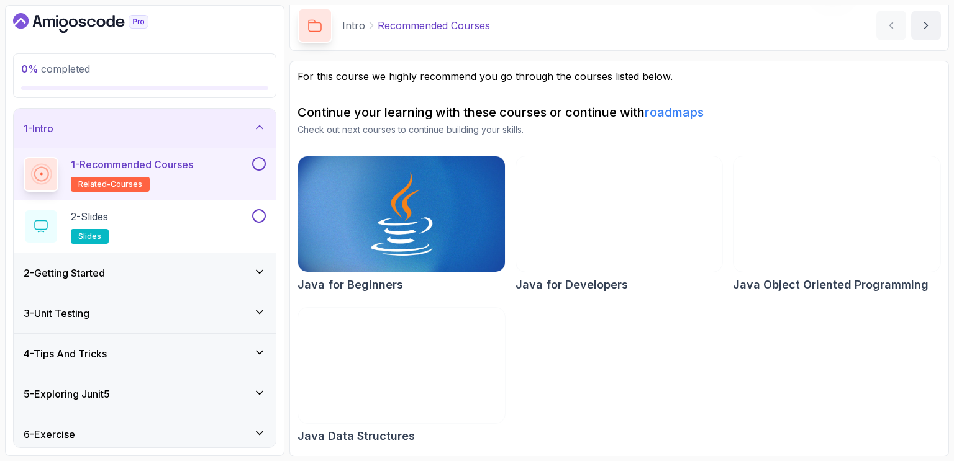
scroll to position [50, 0]
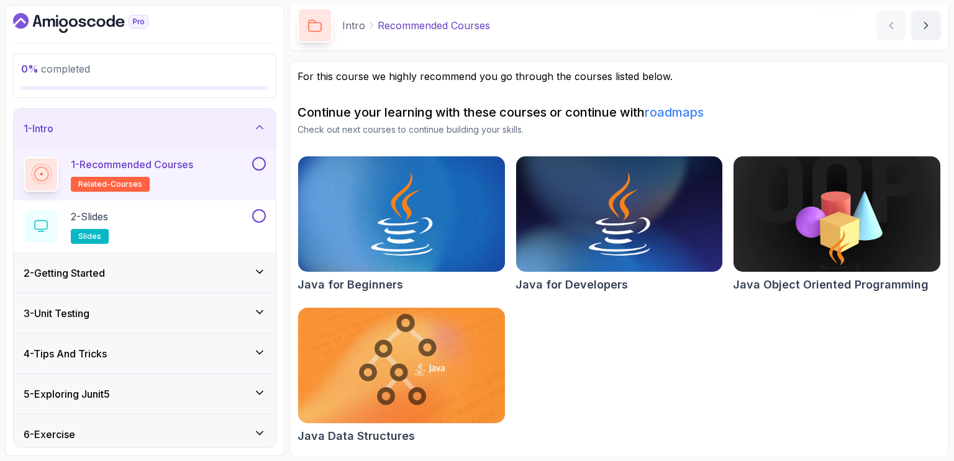
click at [263, 159] on button at bounding box center [259, 164] width 14 height 14
click at [926, 25] on icon "next content" at bounding box center [926, 25] width 3 height 6
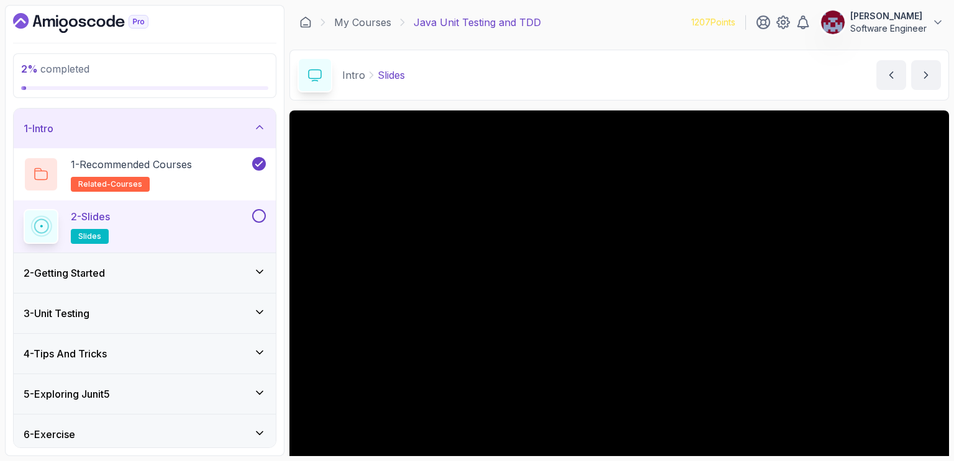
click at [263, 218] on button at bounding box center [259, 216] width 14 height 14
click at [923, 72] on icon "next content" at bounding box center [926, 75] width 12 height 12
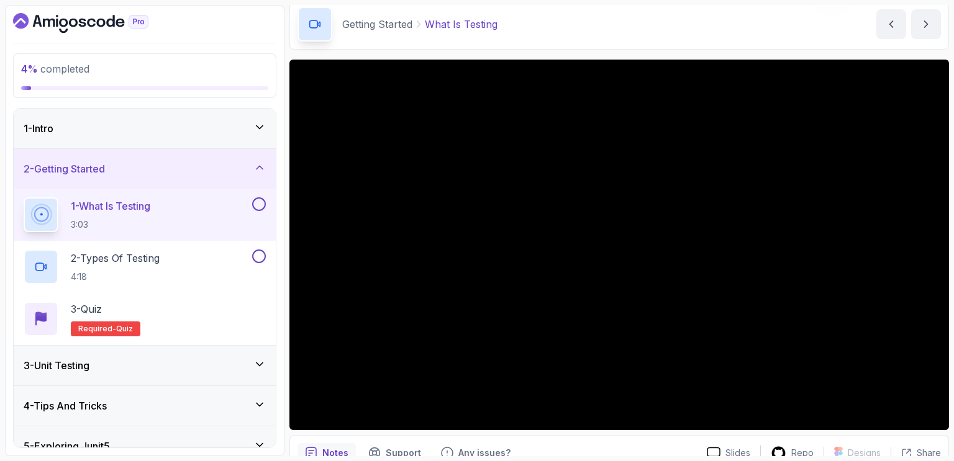
scroll to position [50, 0]
